Goal: Information Seeking & Learning: Check status

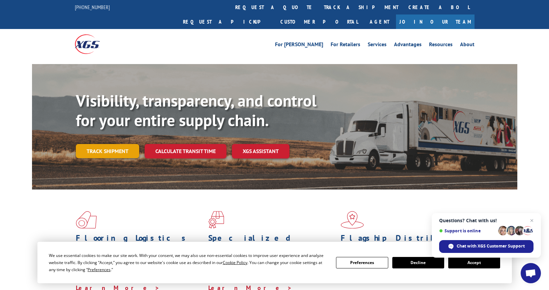
click at [119, 144] on link "Track shipment" at bounding box center [107, 151] width 63 height 14
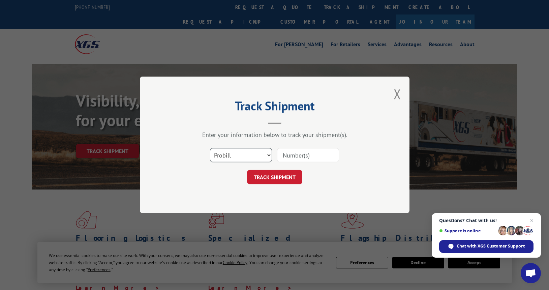
click at [261, 154] on select "Select category... Probill BOL PO" at bounding box center [241, 155] width 62 height 14
select select "bol"
click at [210, 148] on select "Select category... Probill BOL PO" at bounding box center [241, 155] width 62 height 14
click at [299, 157] on input at bounding box center [308, 155] width 62 height 14
type input "363142"
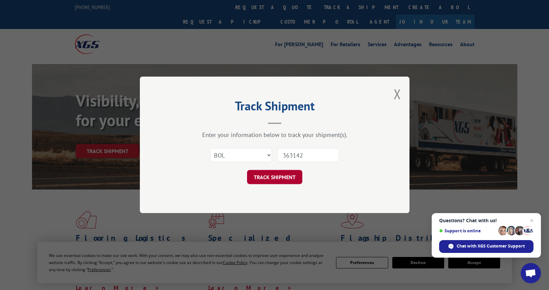
click at [283, 180] on button "TRACK SHIPMENT" at bounding box center [274, 177] width 55 height 14
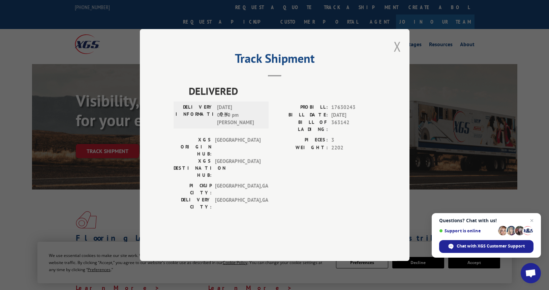
click at [396, 55] on button "Close modal" at bounding box center [396, 46] width 7 height 18
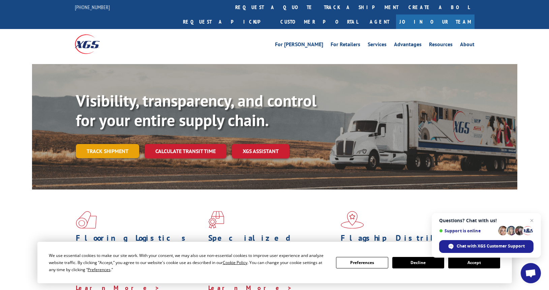
click at [108, 144] on link "Track shipment" at bounding box center [107, 151] width 63 height 14
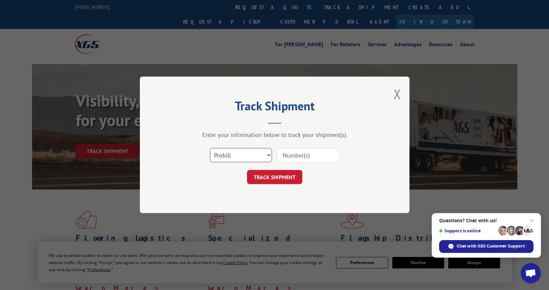
click at [235, 156] on select "Select category... Probill BOL PO" at bounding box center [241, 155] width 62 height 14
select select "bol"
click at [210, 148] on select "Select category... Probill BOL PO" at bounding box center [241, 155] width 62 height 14
click at [295, 156] on input at bounding box center [308, 155] width 62 height 14
type input "363316"
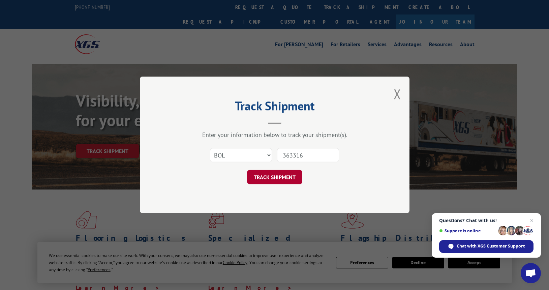
click at [288, 174] on button "TRACK SHIPMENT" at bounding box center [274, 177] width 55 height 14
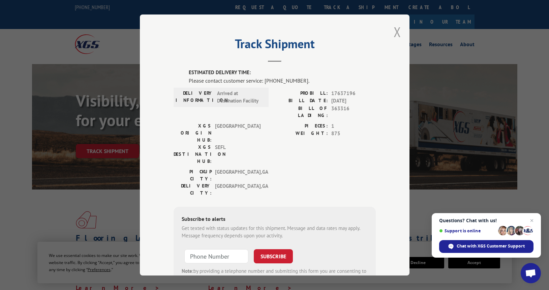
click at [395, 29] on button "Close modal" at bounding box center [396, 32] width 7 height 18
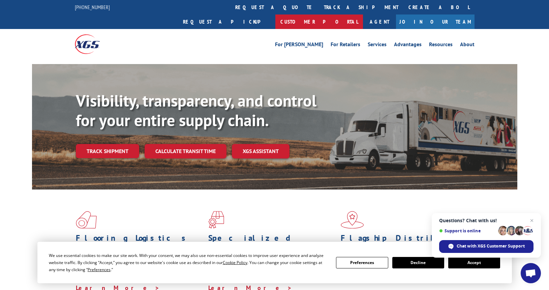
click at [363, 14] on link "Customer Portal" at bounding box center [319, 21] width 88 height 14
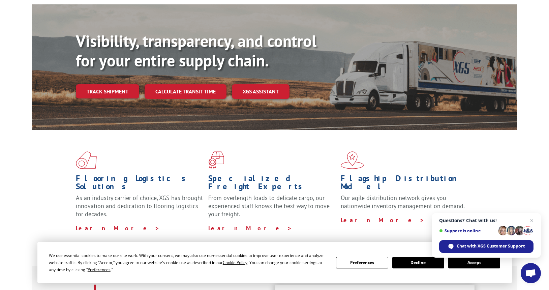
scroll to position [67, 0]
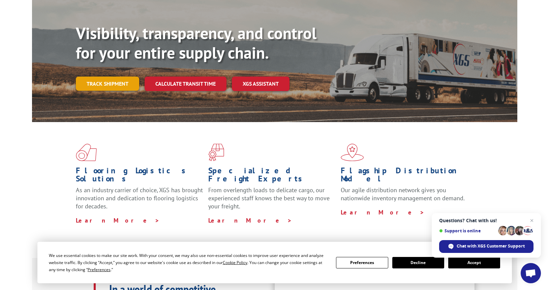
click at [128, 76] on link "Track shipment" at bounding box center [107, 83] width 63 height 14
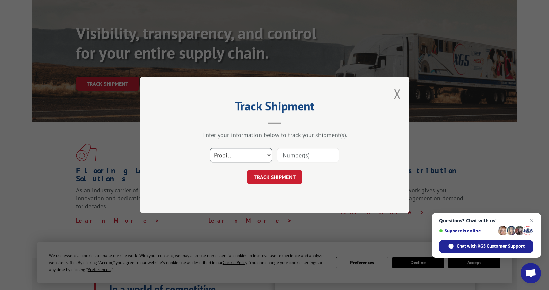
click at [231, 160] on select "Select category... Probill BOL PO" at bounding box center [241, 155] width 62 height 14
select select "bol"
click at [210, 148] on select "Select category... Probill BOL PO" at bounding box center [241, 155] width 62 height 14
click at [302, 156] on input at bounding box center [308, 155] width 62 height 14
type input "363316"
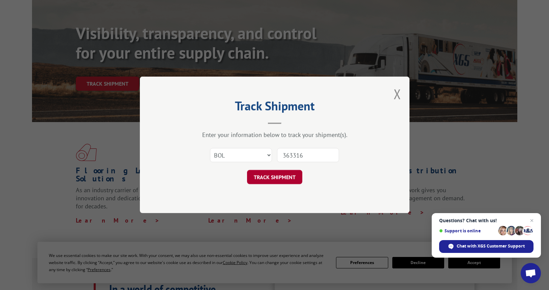
click at [281, 177] on button "TRACK SHIPMENT" at bounding box center [274, 177] width 55 height 14
